Goal: Communication & Community: Participate in discussion

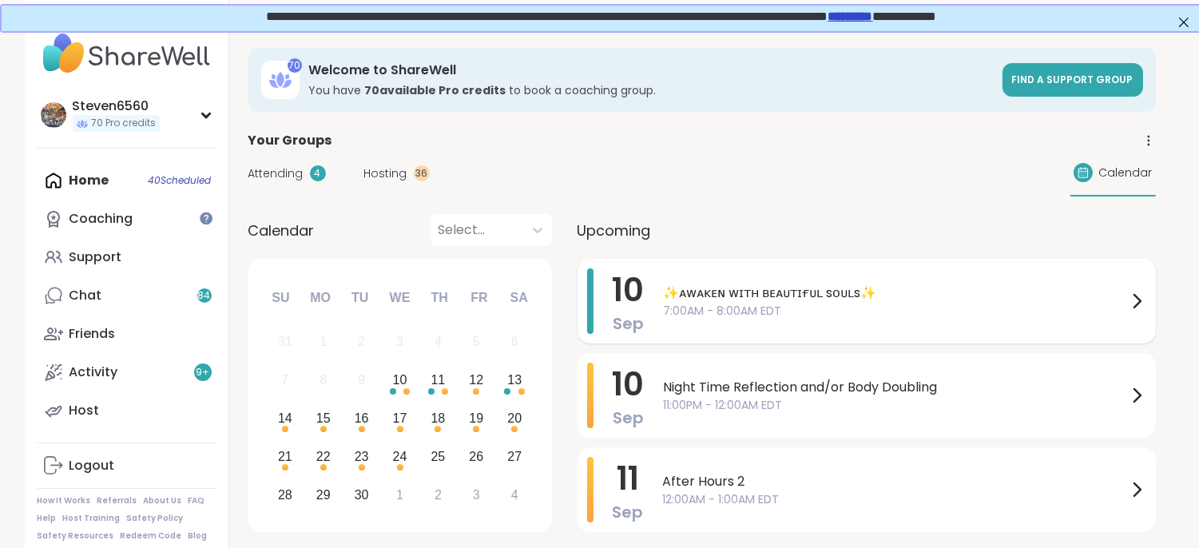
click at [715, 286] on span "✨ᴀᴡᴀᴋᴇɴ ᴡɪᴛʜ ʙᴇᴀᴜᴛɪғᴜʟ sᴏᴜʟs✨" at bounding box center [895, 292] width 463 height 19
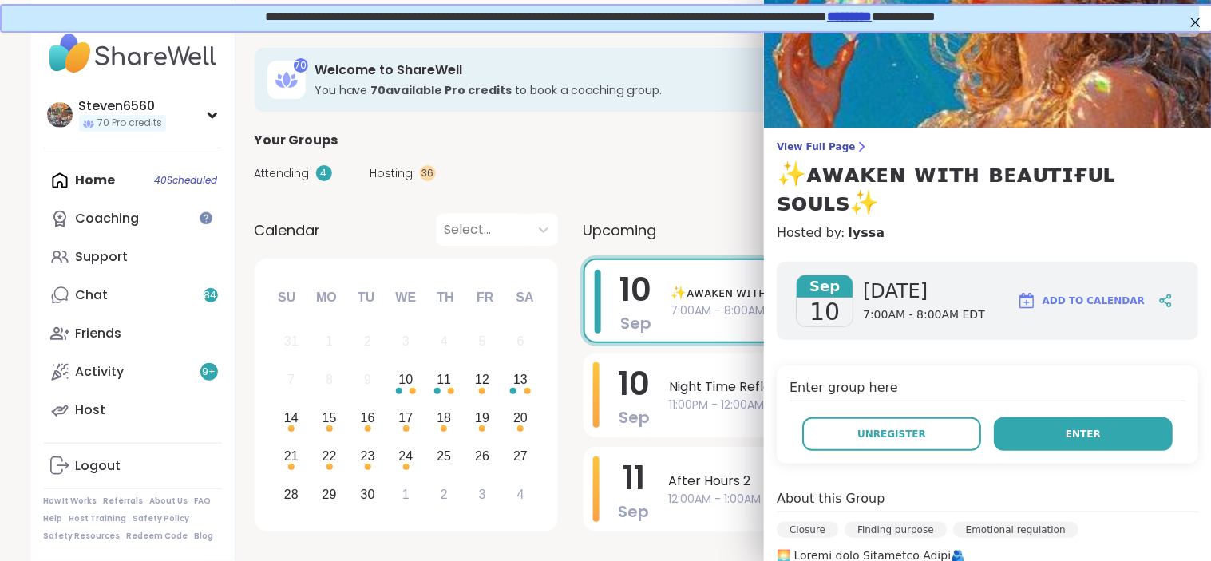
click at [1074, 427] on span "Enter" at bounding box center [1083, 434] width 35 height 14
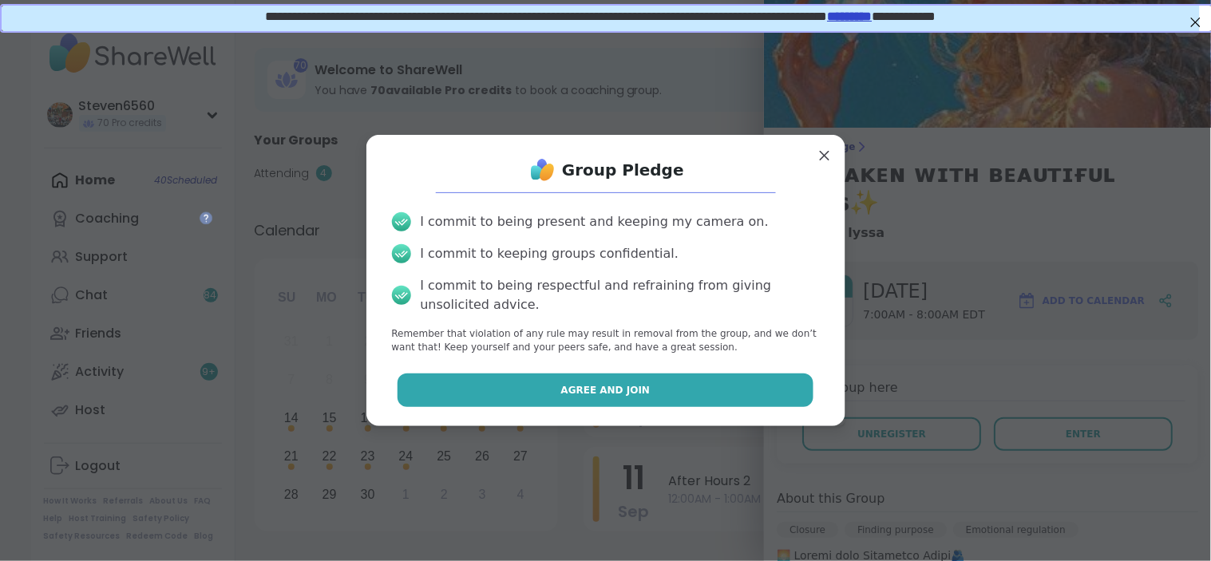
click at [701, 388] on button "Agree and Join" at bounding box center [606, 391] width 416 height 34
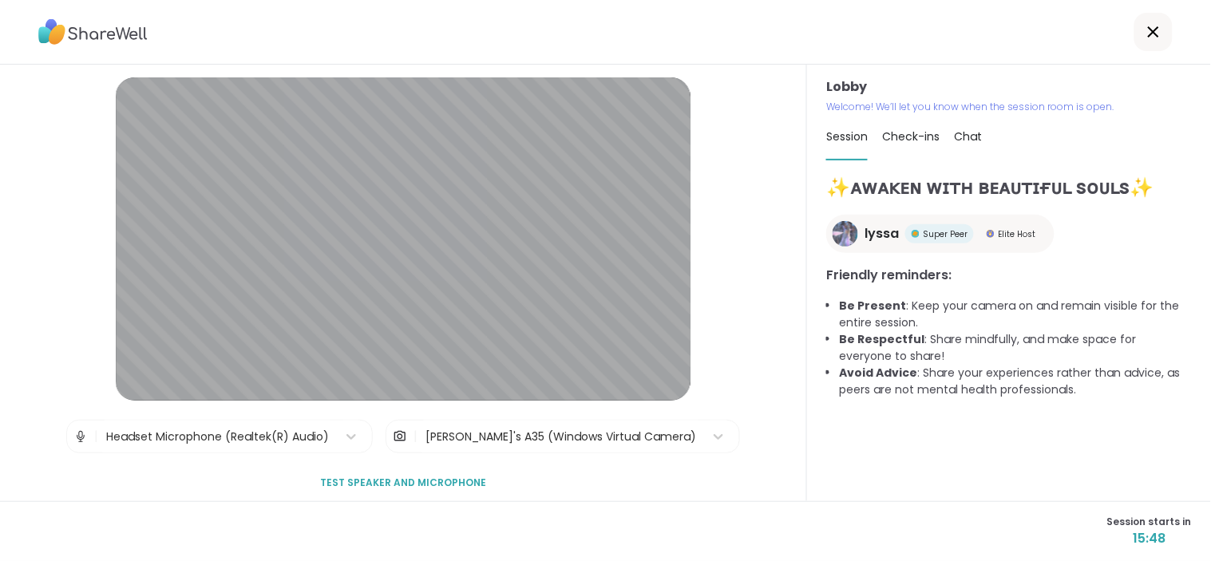
drag, startPoint x: 701, startPoint y: 388, endPoint x: 546, endPoint y: 428, distance: 160.0
click at [546, 429] on div "[PERSON_NAME]'s A35 (Windows Virtual Camera)" at bounding box center [561, 437] width 271 height 17
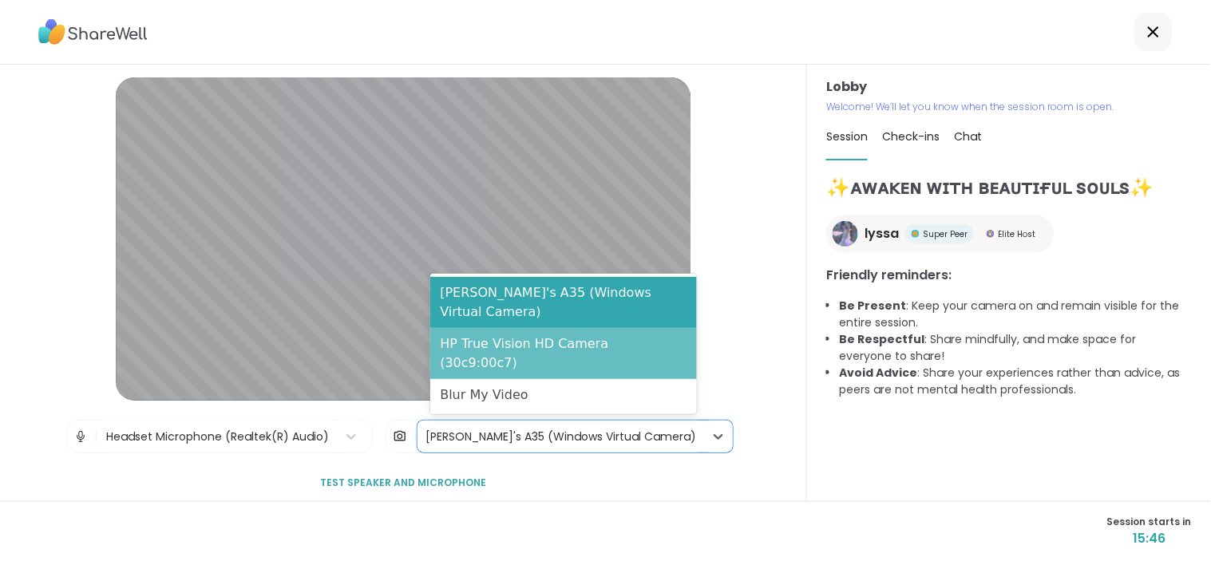
click at [561, 363] on div "HP True Vision HD Camera (30c9:00c7)" at bounding box center [563, 353] width 267 height 51
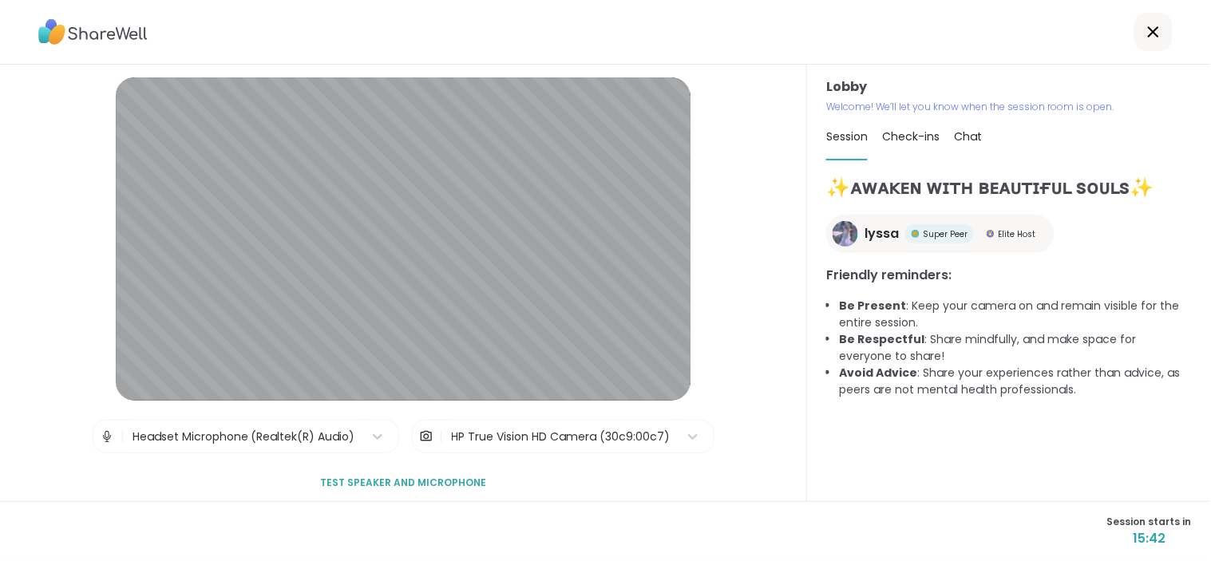
click at [958, 134] on span "Chat" at bounding box center [968, 137] width 28 height 16
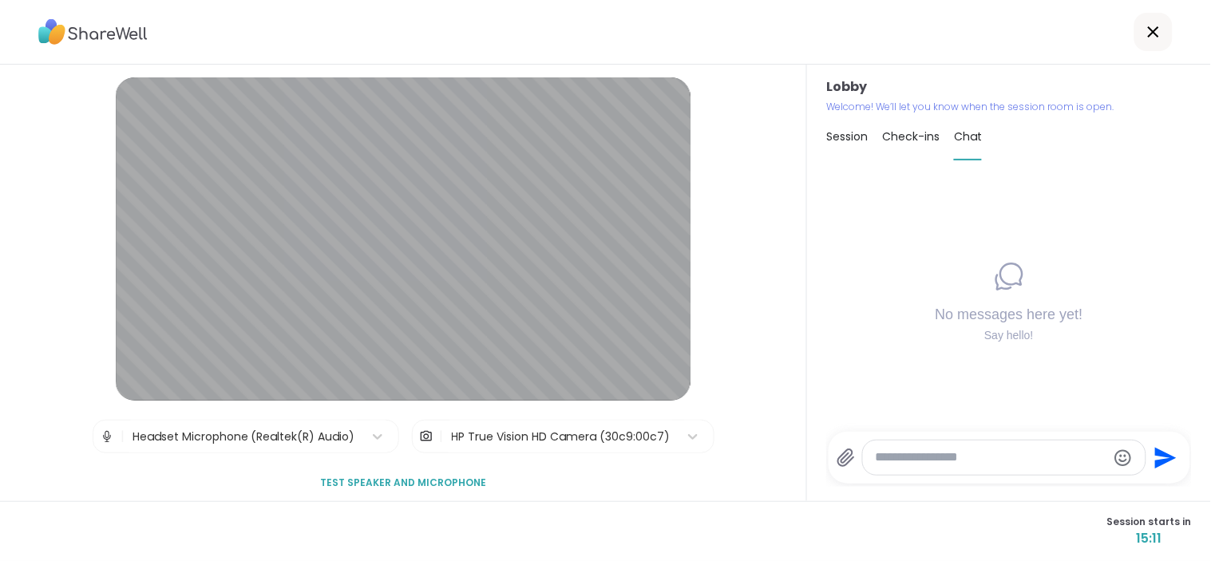
click at [1198, 34] on div at bounding box center [605, 32] width 1211 height 65
